Goal: Task Accomplishment & Management: Manage account settings

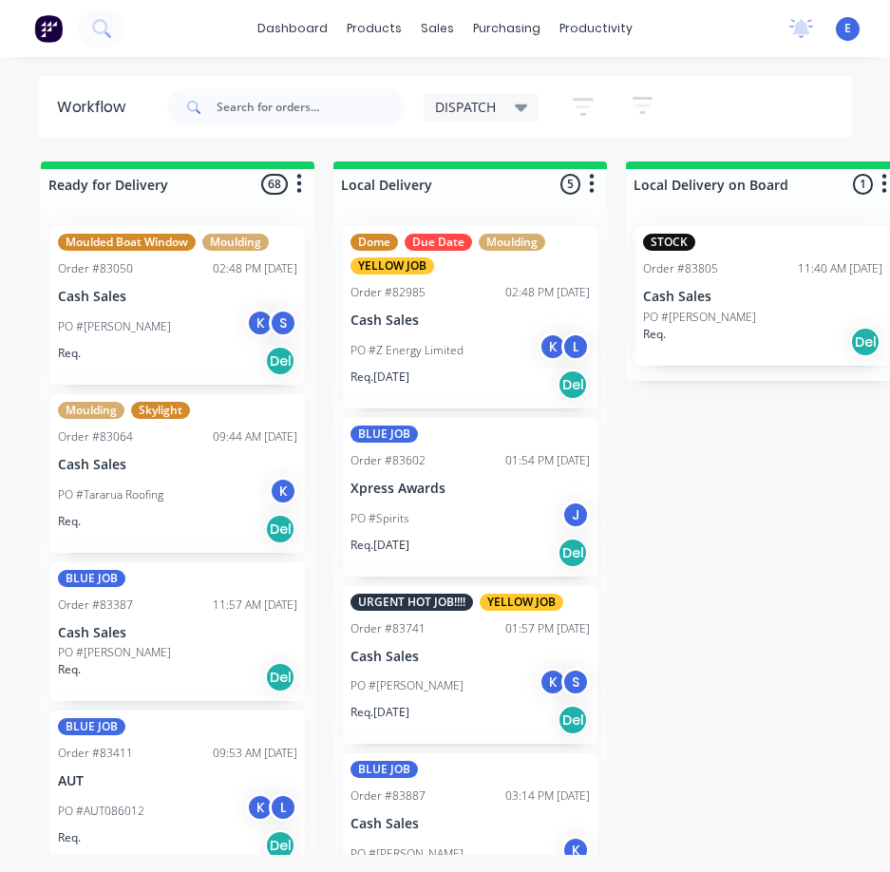
drag, startPoint x: 277, startPoint y: 126, endPoint x: 265, endPoint y: 112, distance: 18.3
click at [265, 114] on div at bounding box center [286, 107] width 238 height 57
click at [265, 112] on input "text" at bounding box center [311, 107] width 188 height 38
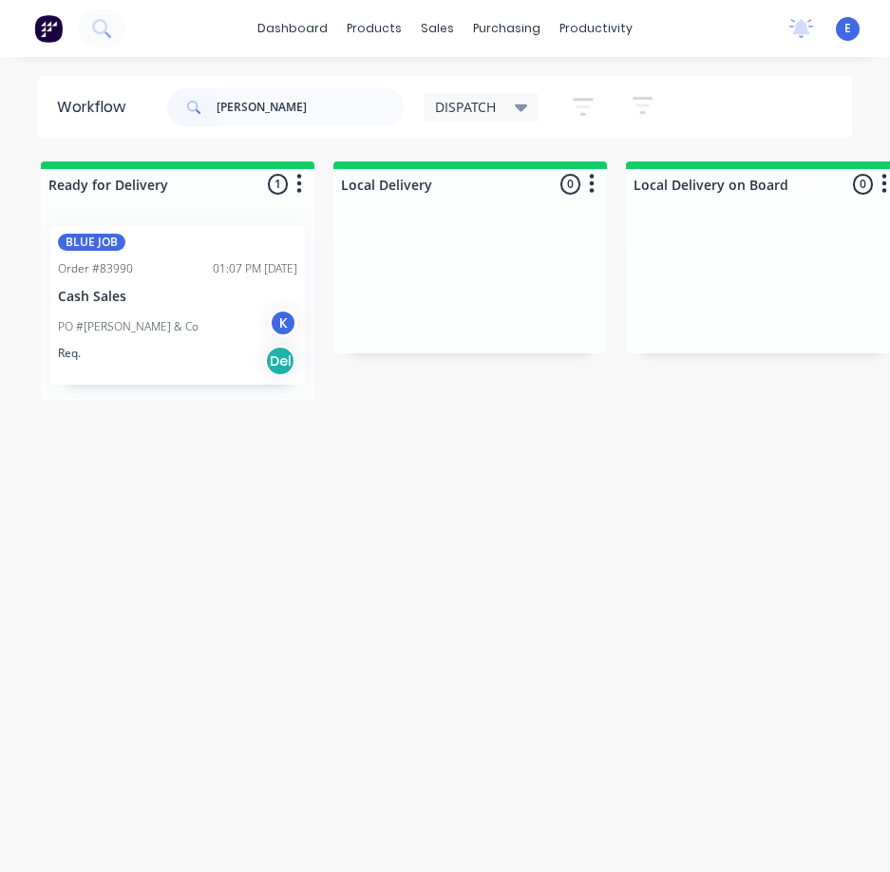
click at [192, 365] on div "Req. Del" at bounding box center [177, 361] width 239 height 32
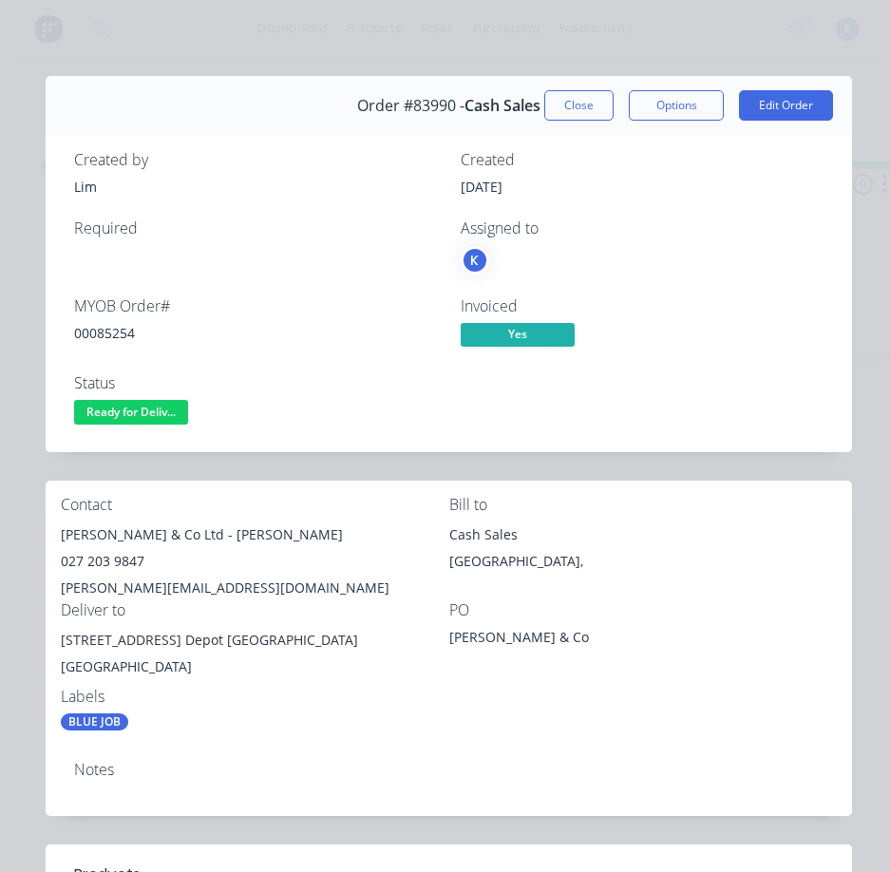
click at [105, 338] on div "00085254" at bounding box center [256, 333] width 364 height 20
click at [105, 337] on div "00085254" at bounding box center [256, 333] width 364 height 20
copy div "00085254"
drag, startPoint x: 171, startPoint y: 537, endPoint x: 95, endPoint y: 537, distance: 76.0
click at [48, 526] on div "Contact [PERSON_NAME] & Co Ltd - [GEOGRAPHIC_DATA] 027 203 9847 [PERSON_NAME][E…" at bounding box center [449, 614] width 807 height 266
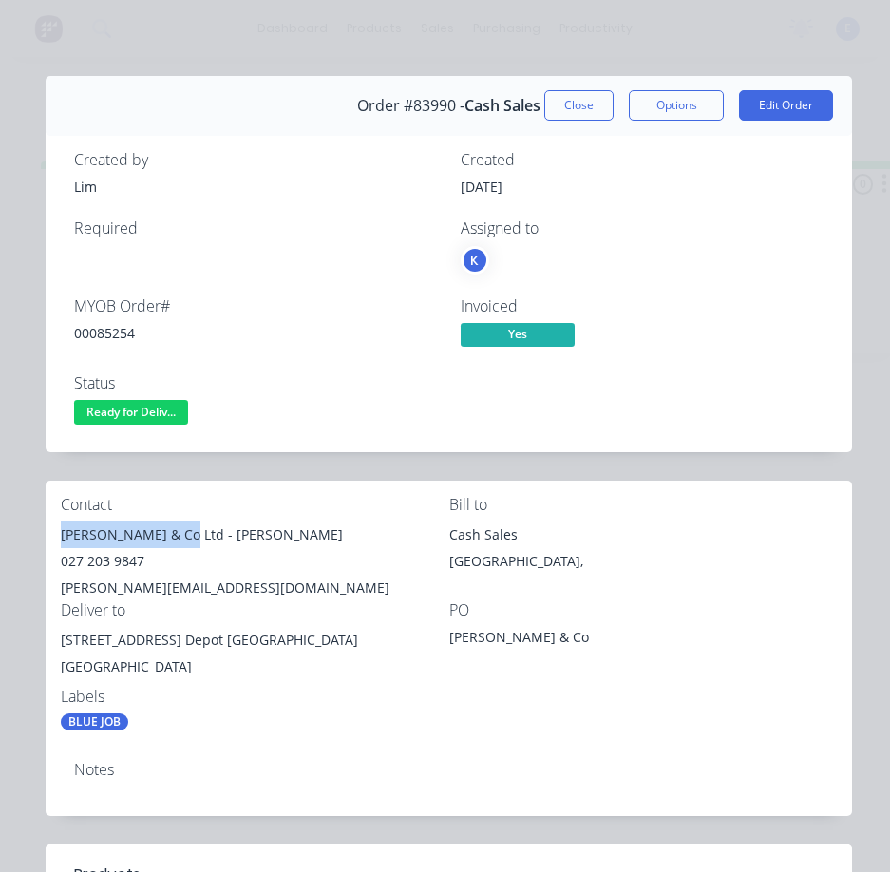
copy div "[PERSON_NAME] & Co Ltd"
drag, startPoint x: 179, startPoint y: 537, endPoint x: 238, endPoint y: 540, distance: 59.0
click at [238, 540] on div "[PERSON_NAME] & Co Ltd - [PERSON_NAME]" at bounding box center [255, 535] width 389 height 27
copy div "[PERSON_NAME]"
click at [111, 571] on div "027 203 9847" at bounding box center [255, 561] width 389 height 27
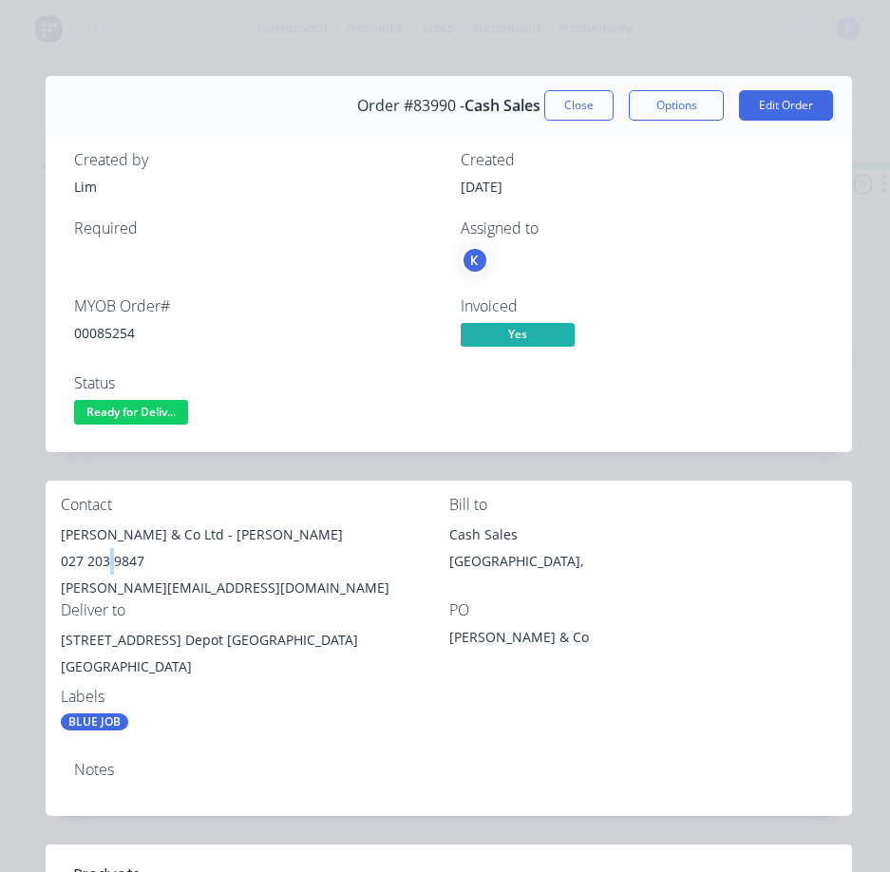
click at [111, 571] on div "027 203 9847" at bounding box center [255, 561] width 389 height 27
copy div "027 203 9847"
click at [152, 587] on div "[PERSON_NAME][EMAIL_ADDRESS][DOMAIN_NAME]" at bounding box center [255, 588] width 389 height 27
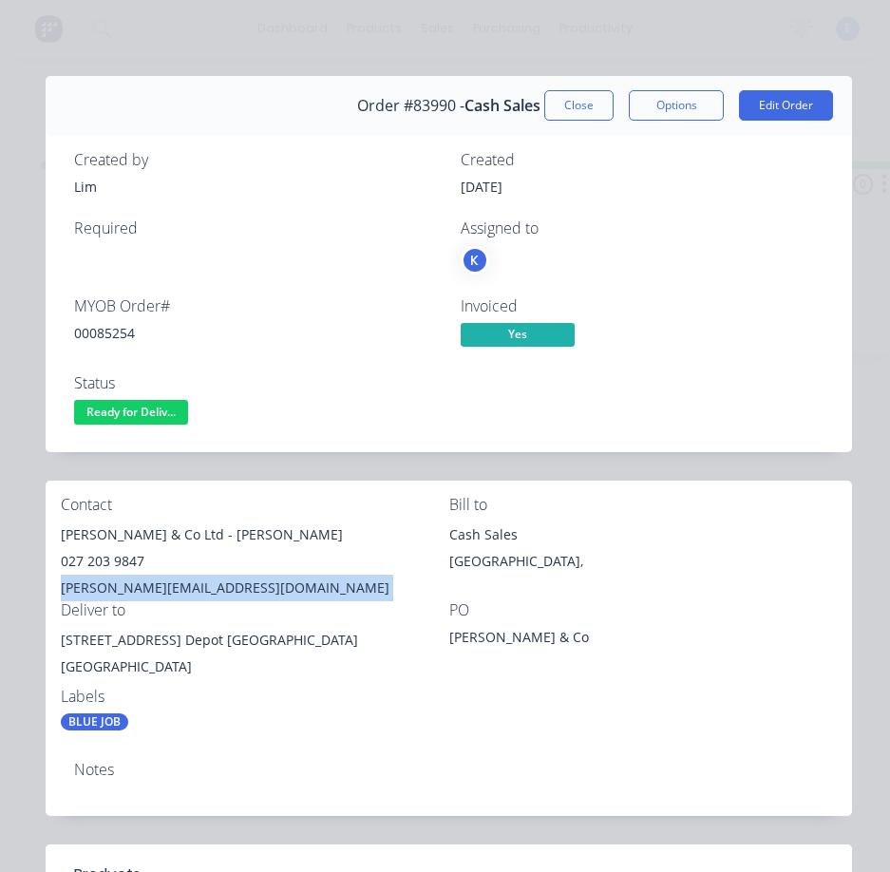
click at [152, 587] on div "[PERSON_NAME][EMAIL_ADDRESS][DOMAIN_NAME]" at bounding box center [255, 588] width 389 height 27
copy div "[PERSON_NAME][EMAIL_ADDRESS][DOMAIN_NAME]"
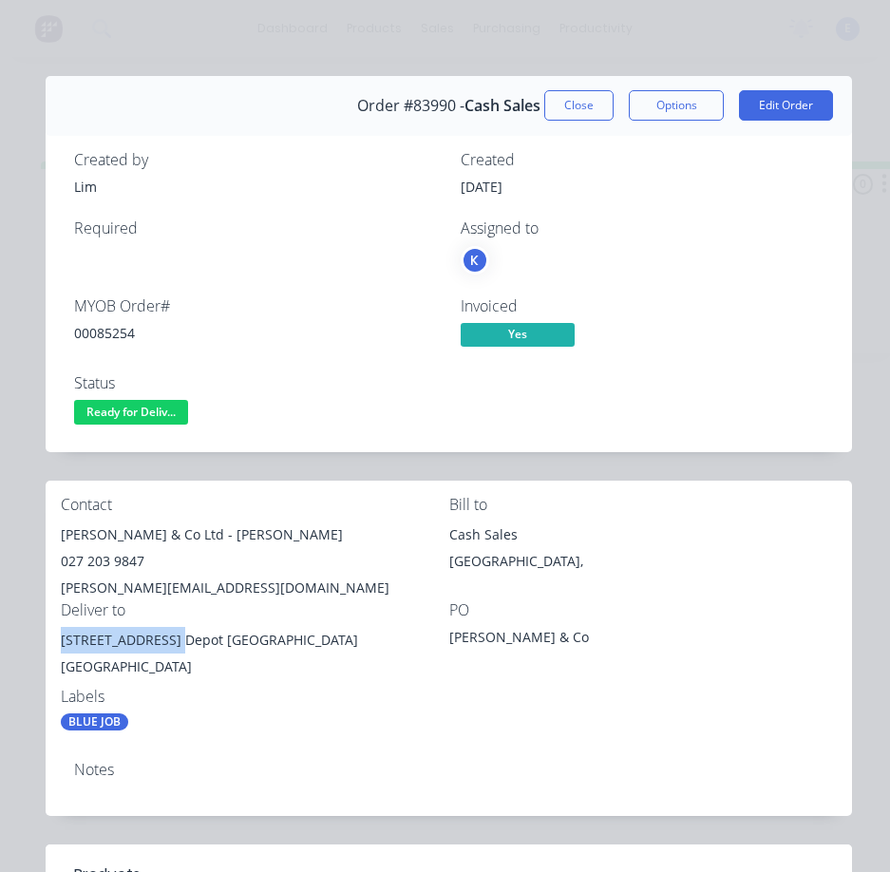
drag, startPoint x: 173, startPoint y: 641, endPoint x: 49, endPoint y: 646, distance: 123.6
click at [49, 646] on div "Contact [PERSON_NAME] & Co Ltd - [GEOGRAPHIC_DATA] 027 203 9847 [PERSON_NAME][E…" at bounding box center [449, 614] width 807 height 266
copy div "[STREET_ADDRESS]"
drag, startPoint x: 300, startPoint y: 640, endPoint x: 180, endPoint y: 634, distance: 120.8
click at [180, 634] on div "[STREET_ADDRESS] Depot [GEOGRAPHIC_DATA]" at bounding box center [255, 640] width 389 height 27
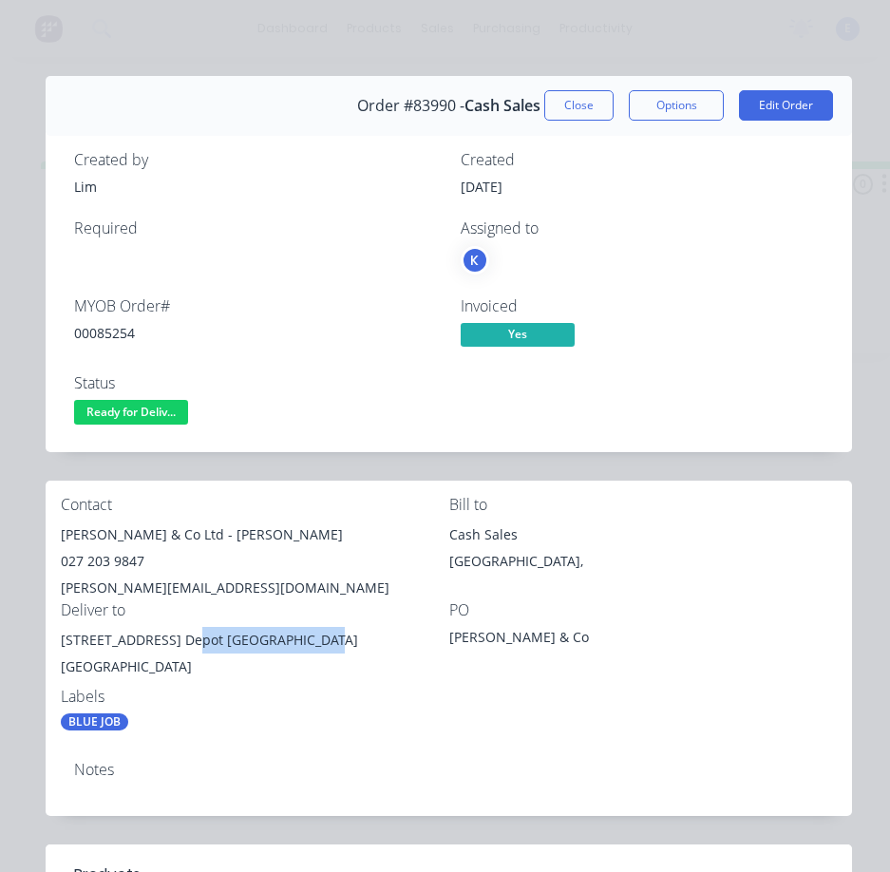
copy div "Main Freight Depot"
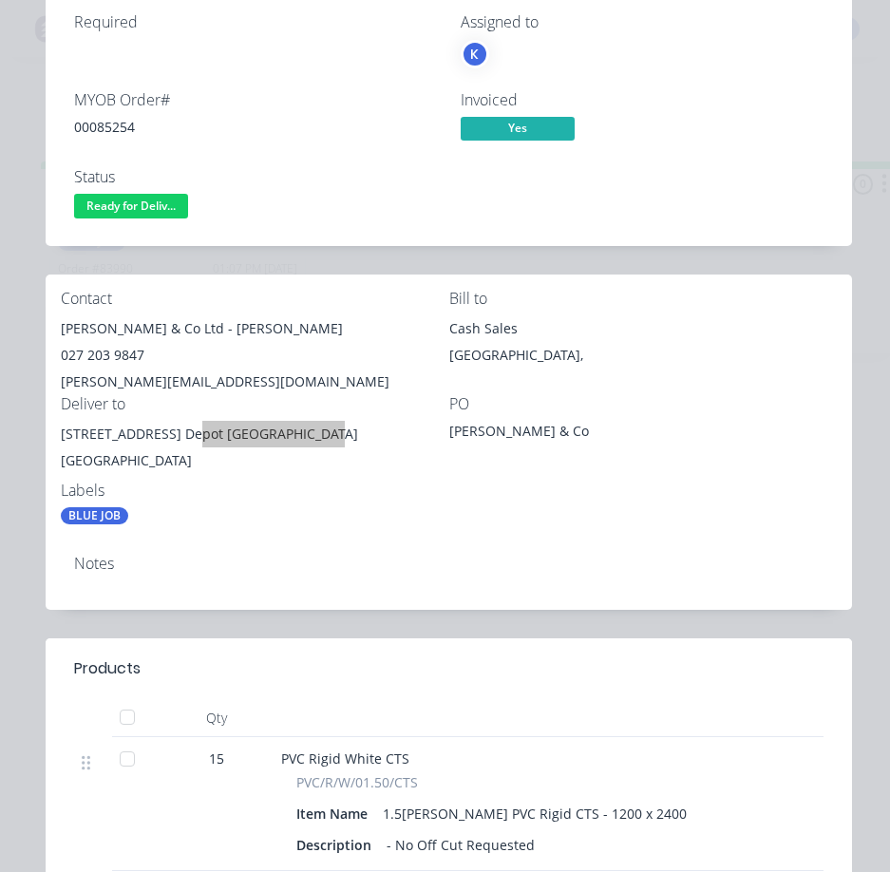
scroll to position [566, 0]
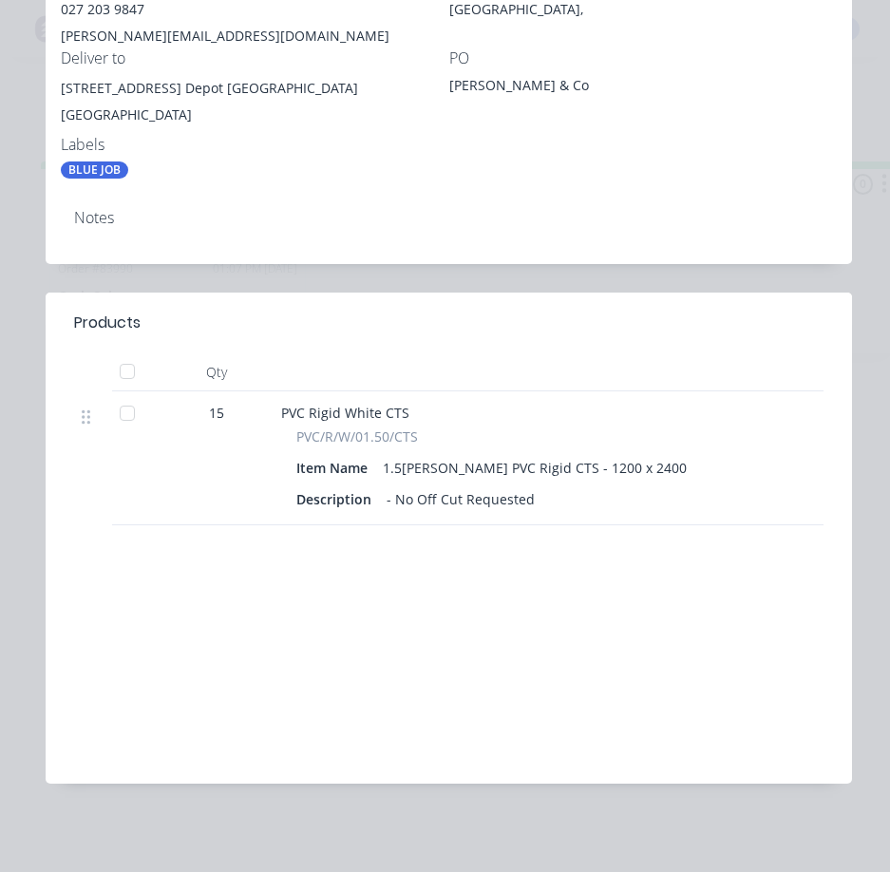
click at [465, 223] on div "Notes" at bounding box center [449, 228] width 807 height 69
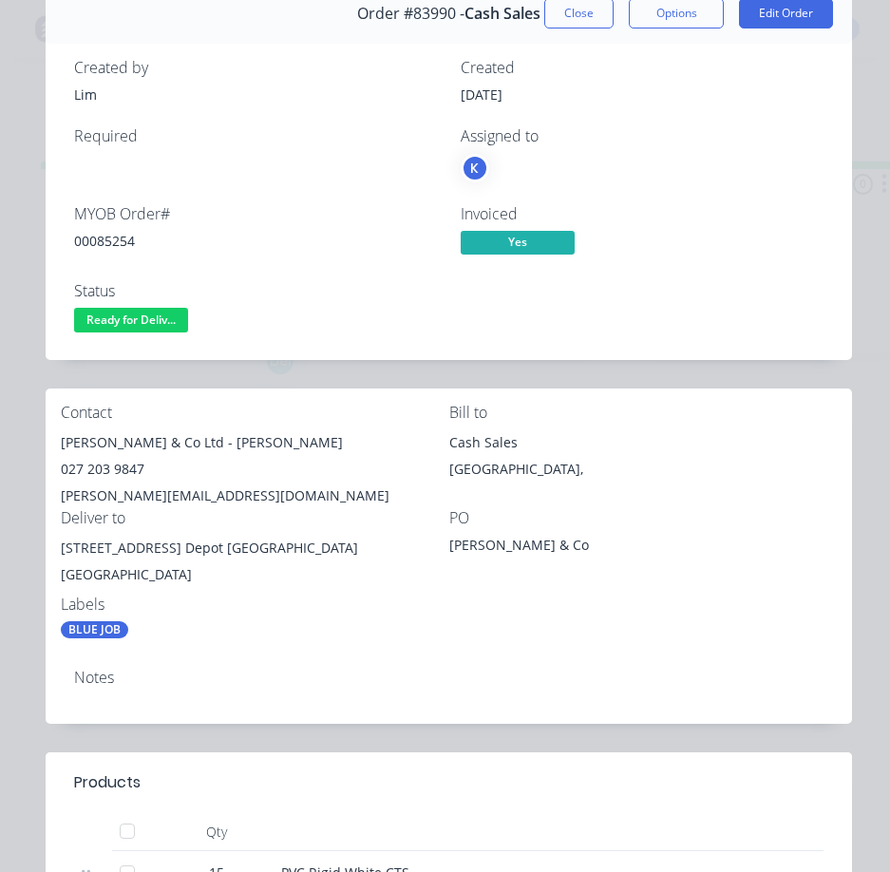
scroll to position [91, 0]
click at [110, 326] on span "Ready for Deliv..." at bounding box center [131, 321] width 114 height 24
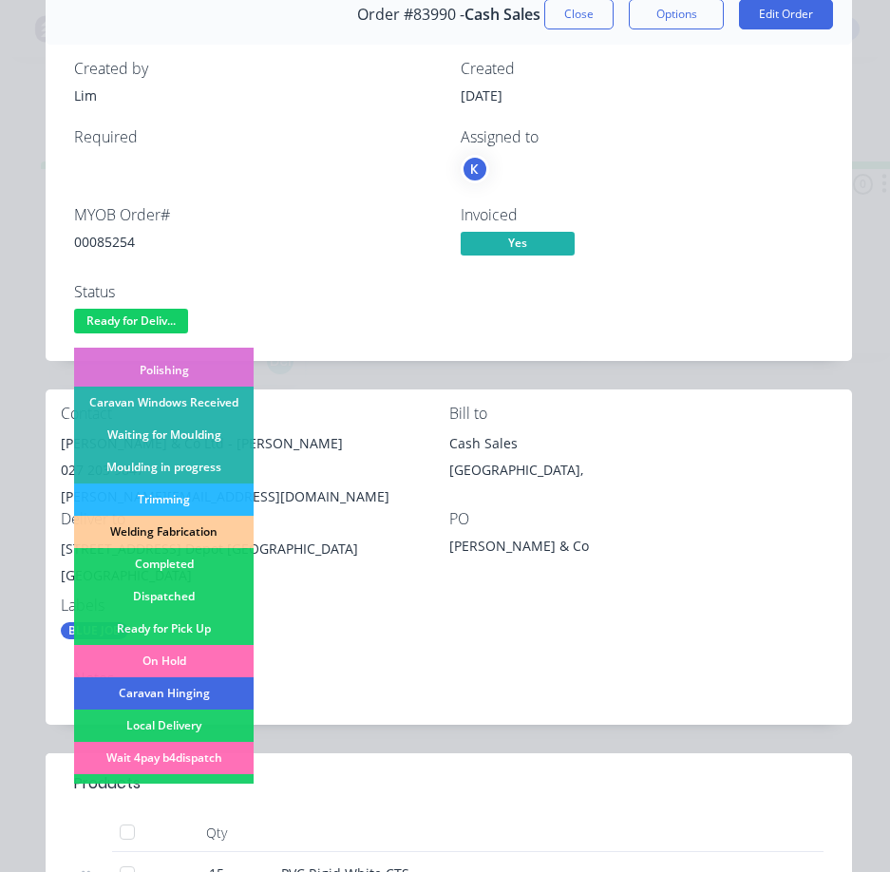
scroll to position [285, 0]
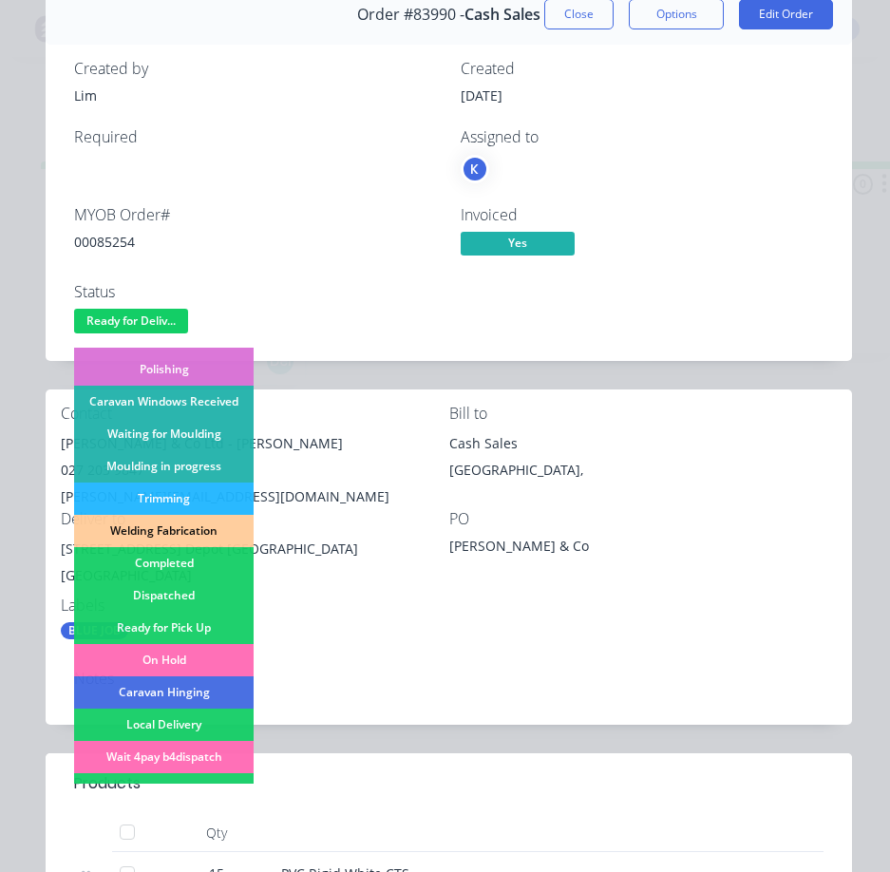
click at [228, 586] on div "Dispatched" at bounding box center [164, 596] width 180 height 32
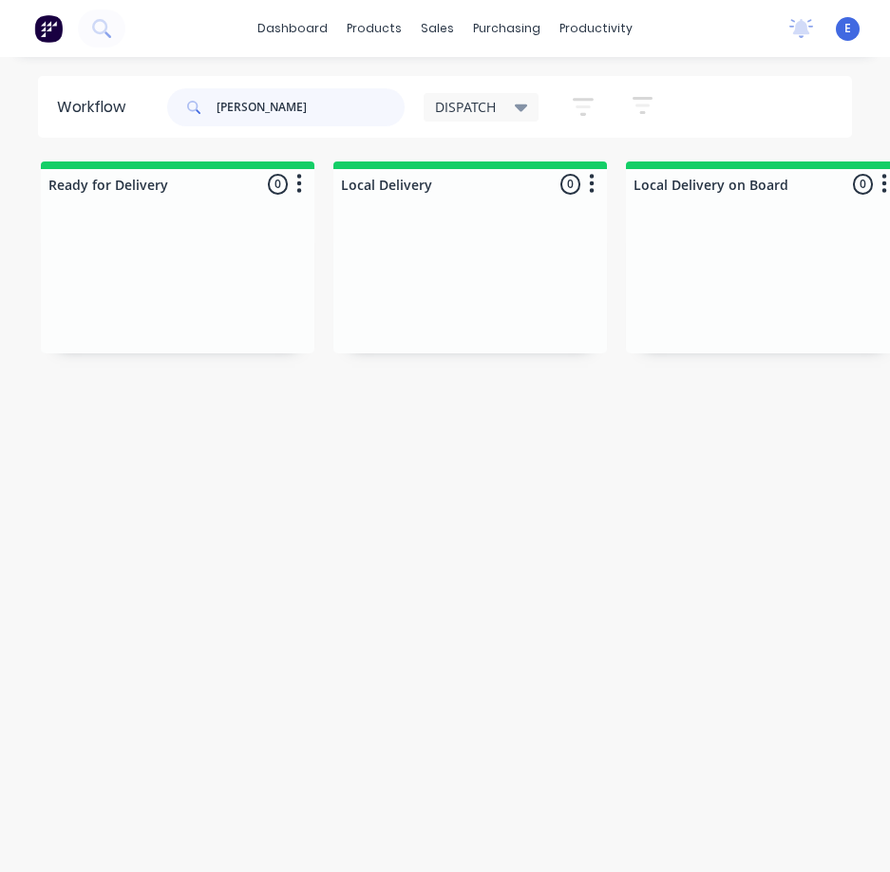
click at [289, 105] on input "[PERSON_NAME]" at bounding box center [311, 107] width 188 height 38
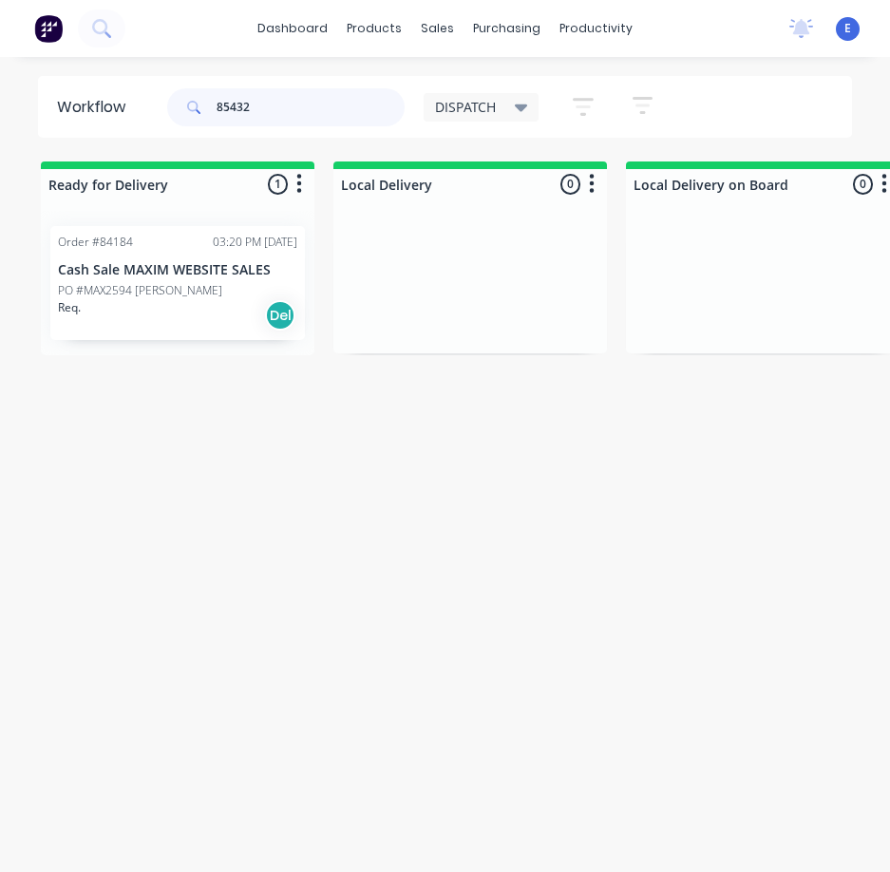
drag, startPoint x: 170, startPoint y: 328, endPoint x: 856, endPoint y: 133, distance: 713.2
click at [185, 321] on div "Order #84184 03:20 PM [DATE] Cash Sale MAXIM WEBSITE SALES PO #MAX2594 [PERSON_…" at bounding box center [178, 283] width 274 height 144
type input "85432"
click at [197, 308] on div "Req. Del" at bounding box center [177, 315] width 239 height 32
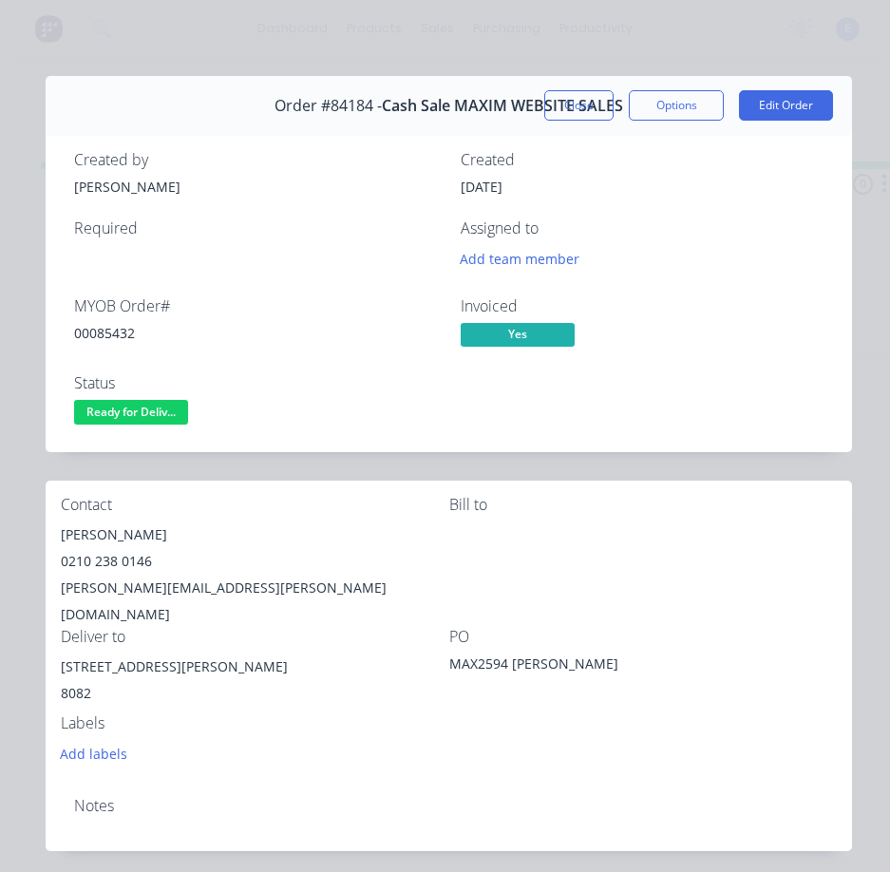
click at [102, 336] on div "00085432" at bounding box center [256, 333] width 364 height 20
click at [101, 336] on div "00085432" at bounding box center [256, 333] width 364 height 20
copy div "00085432"
click at [85, 531] on div "[PERSON_NAME]" at bounding box center [255, 535] width 389 height 27
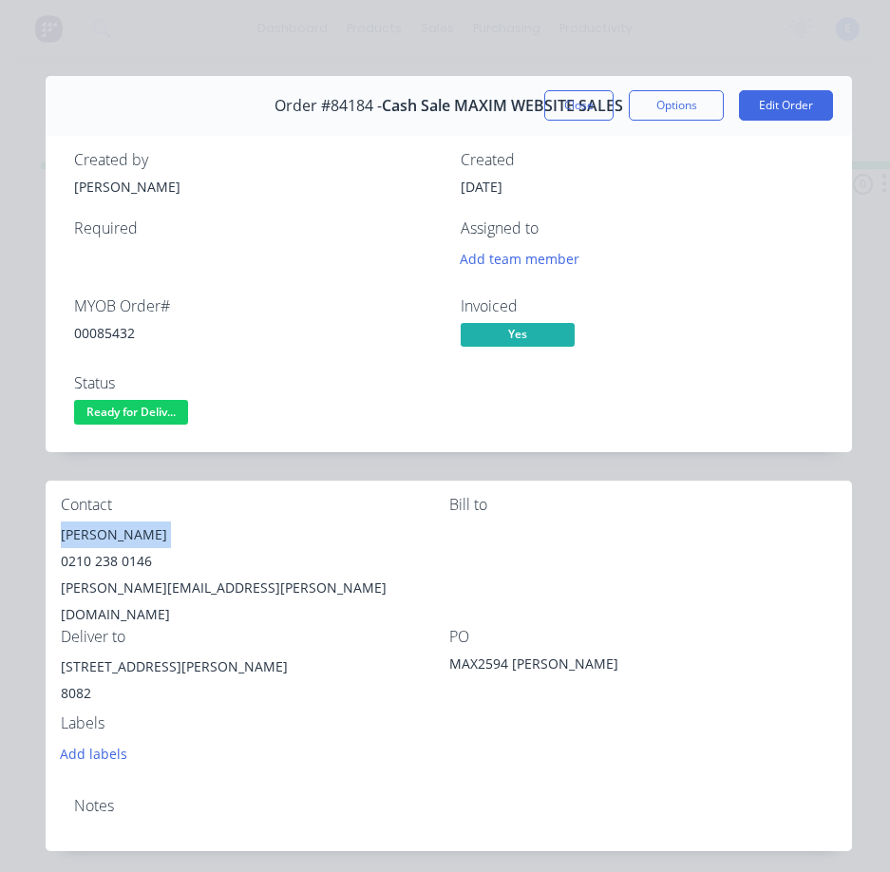
click at [85, 531] on div "[PERSON_NAME]" at bounding box center [255, 535] width 389 height 27
copy div "[PERSON_NAME]"
click at [119, 559] on div "0210 238 0146" at bounding box center [255, 561] width 389 height 27
click at [120, 560] on div "0210 238 0146" at bounding box center [255, 561] width 389 height 27
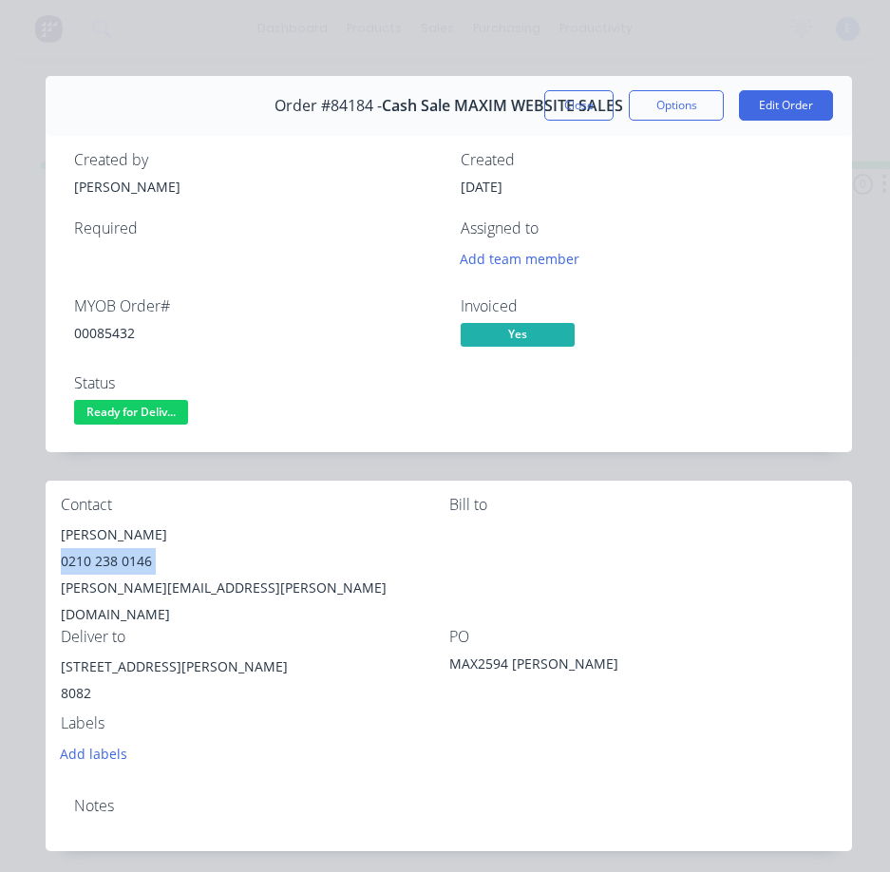
copy div "0210 238 0146"
click at [139, 590] on div "[PERSON_NAME][EMAIL_ADDRESS][PERSON_NAME][DOMAIN_NAME]" at bounding box center [255, 601] width 389 height 53
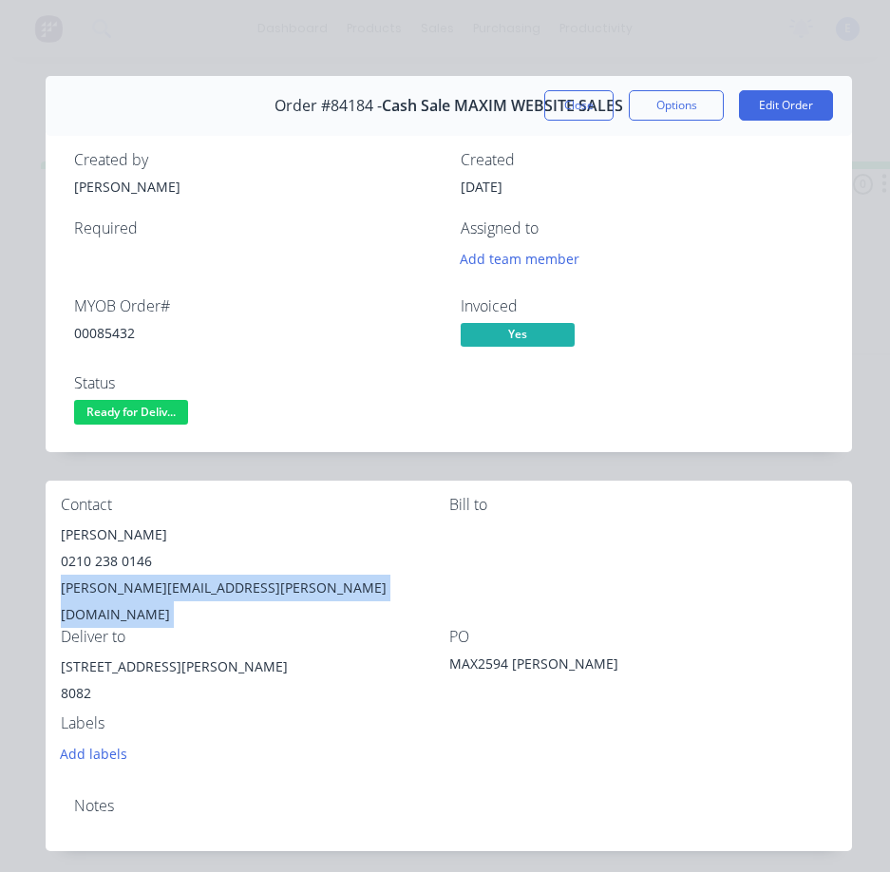
click at [140, 590] on div "[PERSON_NAME][EMAIL_ADDRESS][PERSON_NAME][DOMAIN_NAME]" at bounding box center [255, 601] width 389 height 53
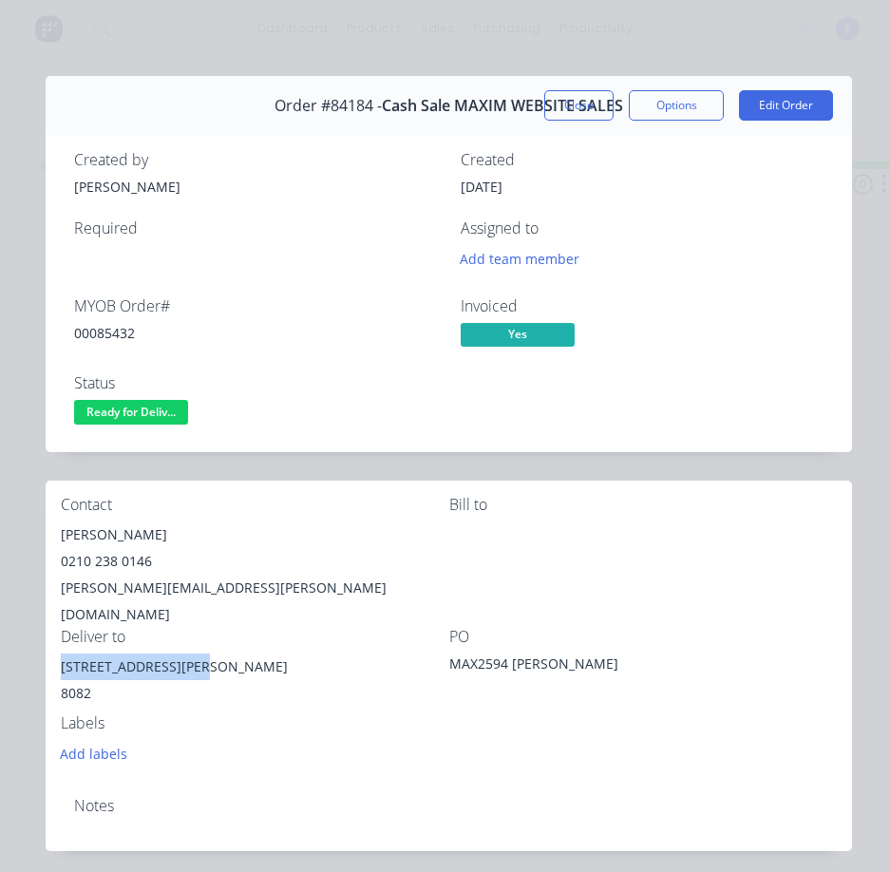
drag, startPoint x: 199, startPoint y: 641, endPoint x: 88, endPoint y: 632, distance: 110.6
click at [56, 634] on div "Contact [PERSON_NAME] [PHONE_NUMBER] [PERSON_NAME][EMAIL_ADDRESS][PERSON_NAME][…" at bounding box center [449, 631] width 807 height 301
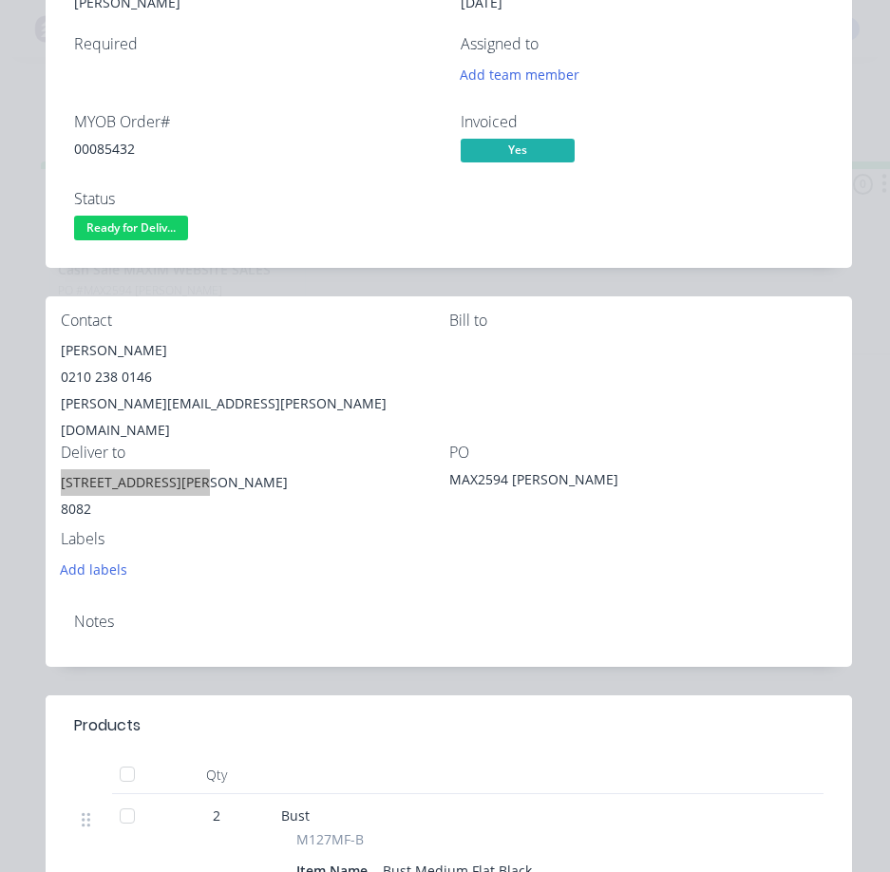
scroll to position [475, 0]
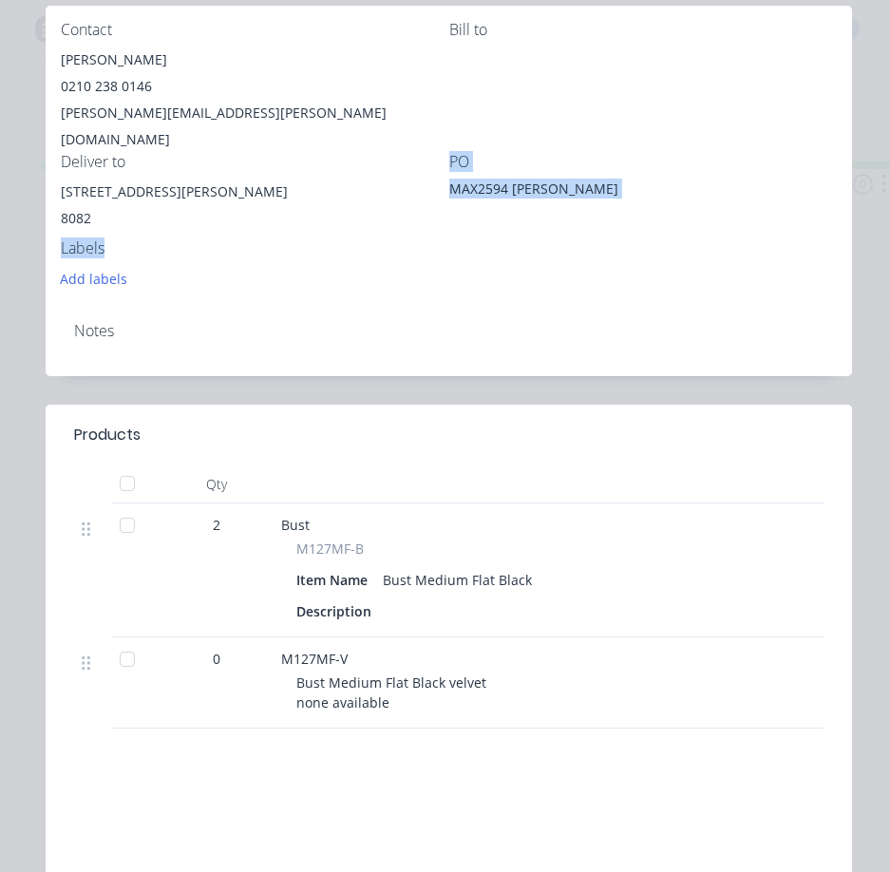
click at [315, 214] on div "Contact [PERSON_NAME] [PHONE_NUMBER] [PERSON_NAME][EMAIL_ADDRESS][PERSON_NAME][…" at bounding box center [449, 156] width 807 height 301
click at [336, 347] on div "Notes" at bounding box center [449, 341] width 807 height 69
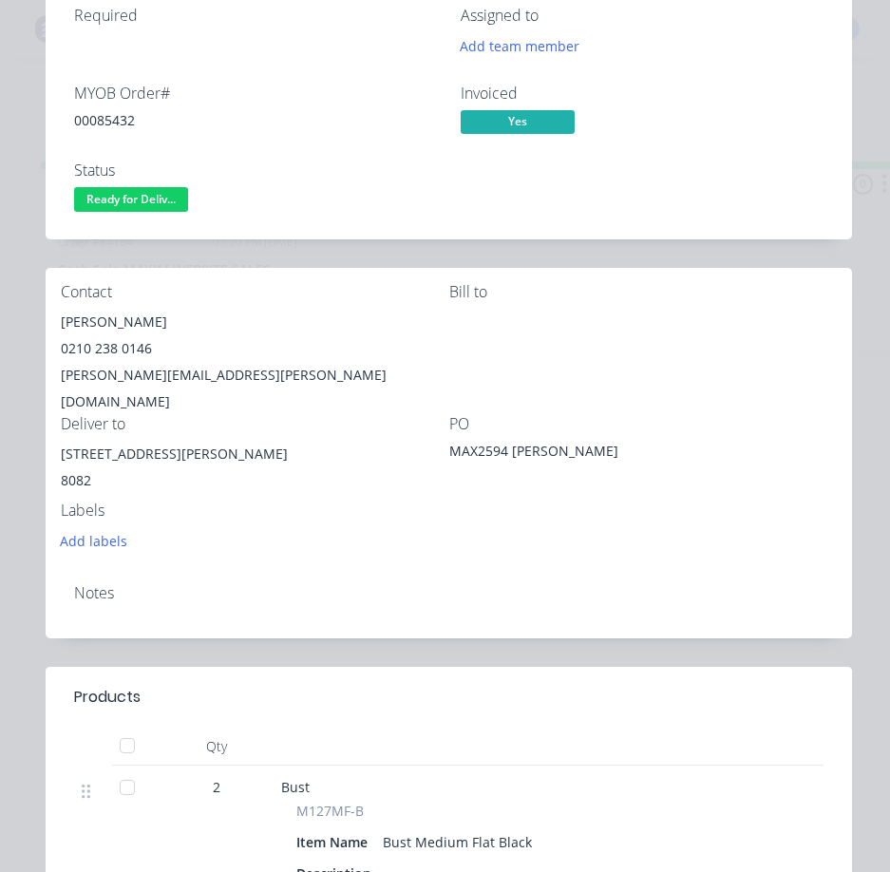
scroll to position [95, 0]
